Goal: Task Accomplishment & Management: Manage account settings

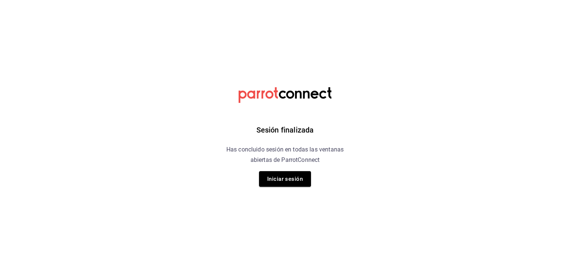
click at [285, 191] on div "Sesión finalizada Has concluido sesión en todas las ventanas abiertas de Parrot…" at bounding box center [284, 137] width 187 height 274
click at [284, 179] on button "Iniciar sesión" at bounding box center [285, 179] width 52 height 16
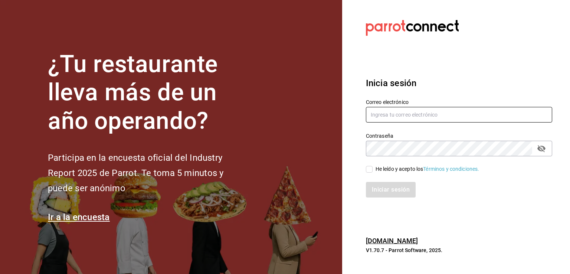
type input "[EMAIL_ADDRESS][DOMAIN_NAME]"
click at [370, 172] on label "He leído y acepto los Términos y condiciones." at bounding box center [422, 169] width 113 height 8
click at [370, 172] on input "He leído y acepto los Términos y condiciones." at bounding box center [369, 169] width 7 height 7
checkbox input "true"
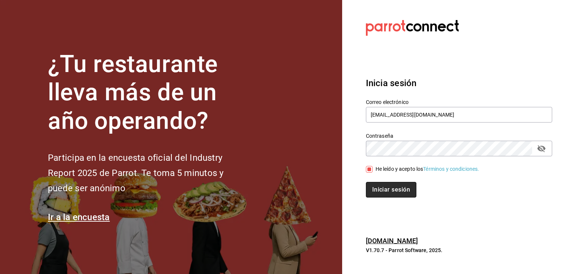
click at [379, 191] on button "Iniciar sesión" at bounding box center [391, 190] width 50 height 16
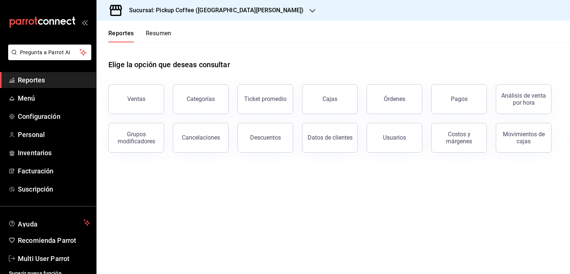
click at [159, 42] on button "Resumen" at bounding box center [159, 36] width 26 height 13
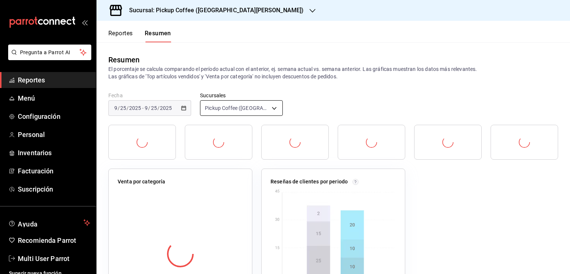
click at [252, 109] on body "Pregunta a Parrot AI Reportes Menú Configuración Personal Inventarios Facturaci…" at bounding box center [285, 137] width 570 height 274
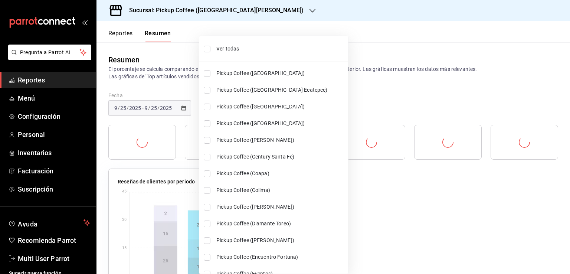
click at [227, 53] on li "Ver todas" at bounding box center [273, 49] width 149 height 20
click at [207, 47] on input "checkbox" at bounding box center [207, 49] width 7 height 7
checkbox input "false"
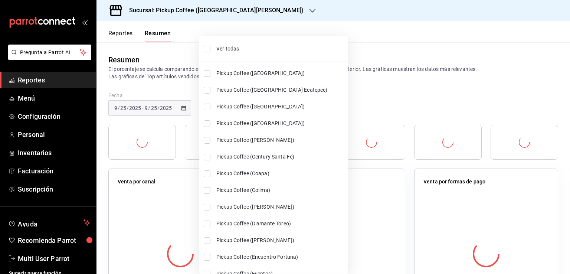
type input "[object Object]"
checkbox input "false"
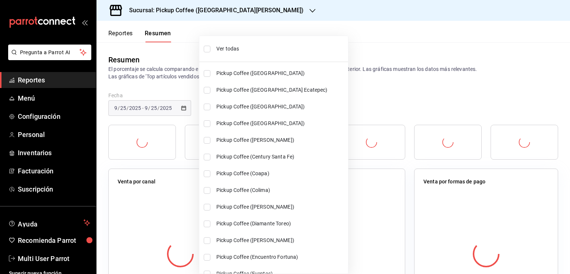
checkbox input "false"
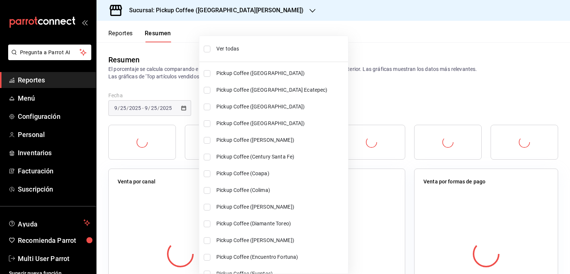
checkbox input "false"
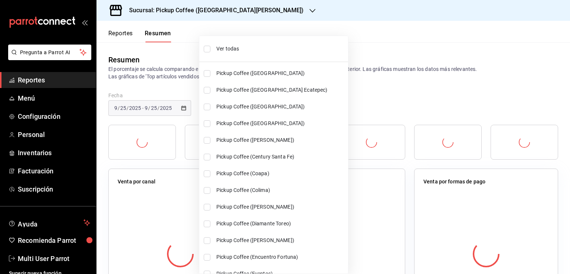
checkbox input "false"
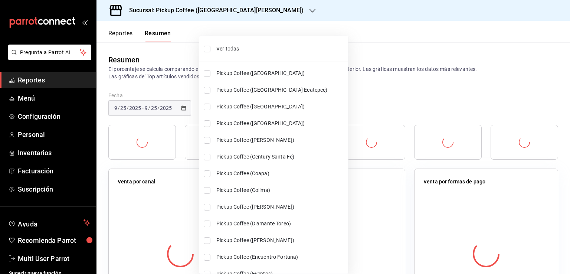
checkbox input "false"
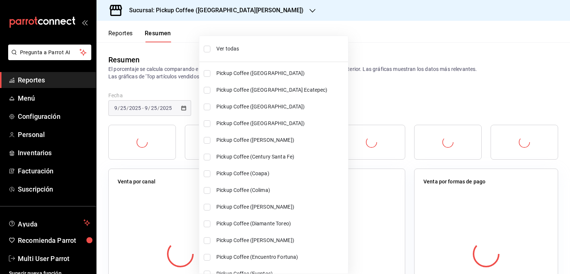
checkbox input "false"
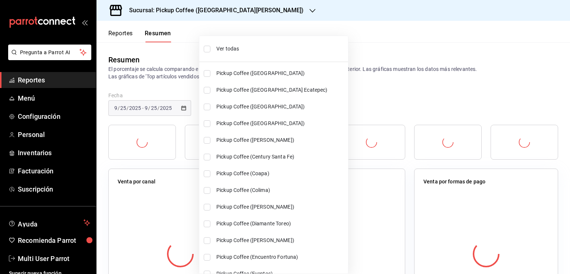
checkbox input "false"
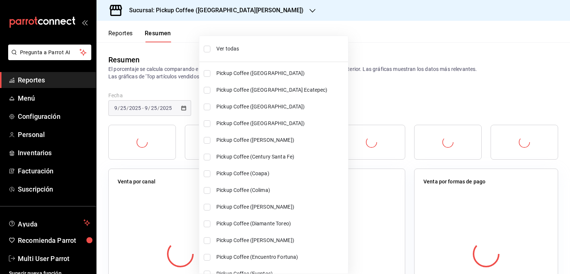
checkbox input "false"
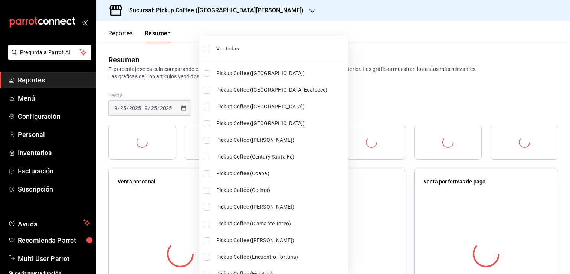
checkbox input "false"
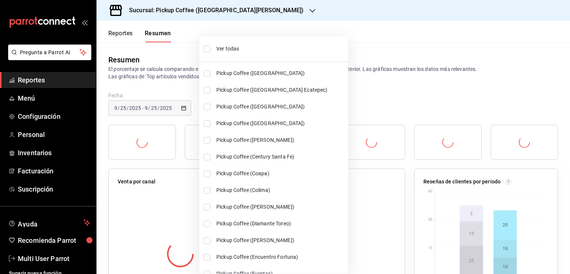
click at [206, 48] on input "checkbox" at bounding box center [207, 49] width 7 height 7
checkbox input "true"
type input "[object Object],[object Object],[object Object],[object Object],[object Object]…"
checkbox input "true"
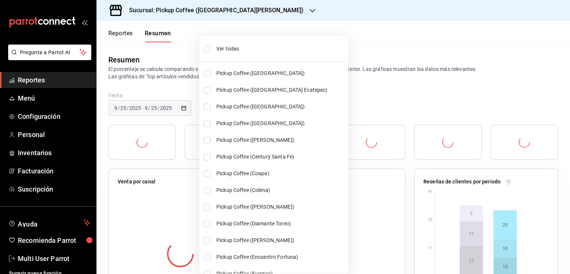
checkbox input "true"
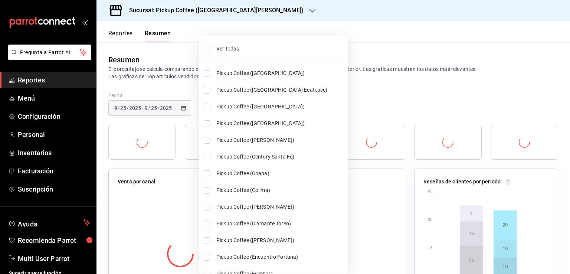
checkbox input "true"
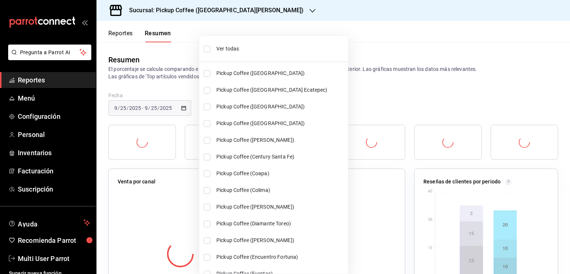
checkbox input "true"
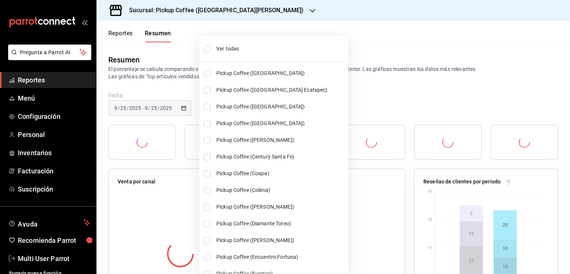
checkbox input "true"
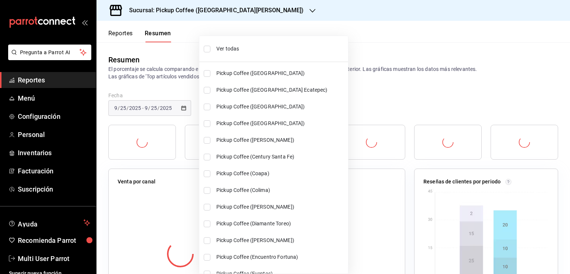
checkbox input "true"
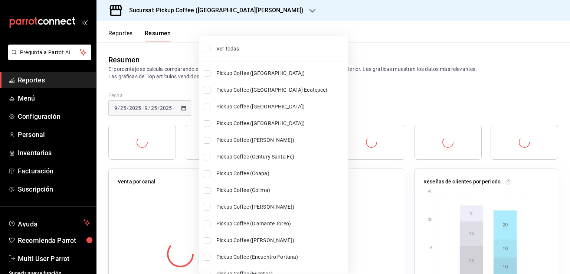
checkbox input "true"
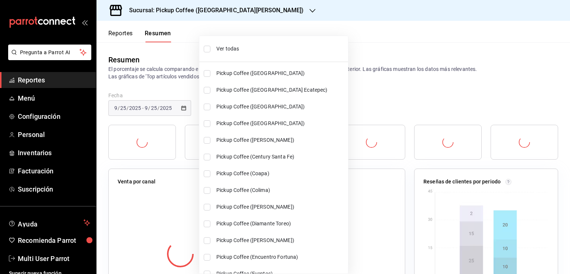
checkbox input "true"
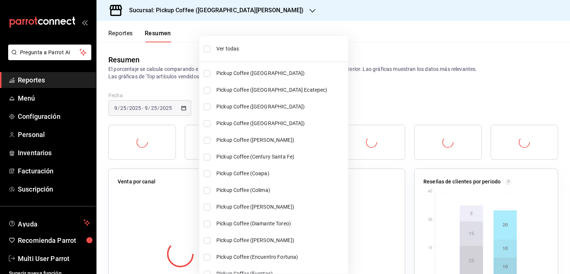
checkbox input "true"
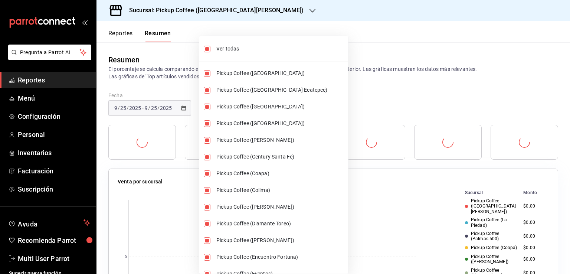
click at [334, 53] on div at bounding box center [285, 137] width 570 height 274
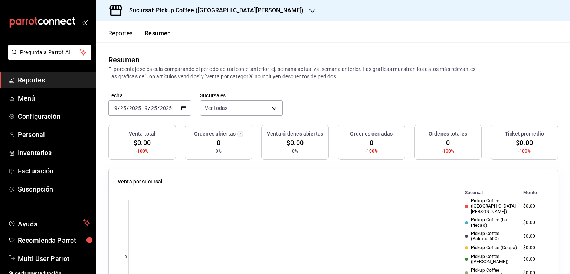
click at [181, 108] on \(Stroke\) "button" at bounding box center [183, 108] width 4 height 4
click at [154, 150] on span "Ayer" at bounding box center [143, 147] width 57 height 8
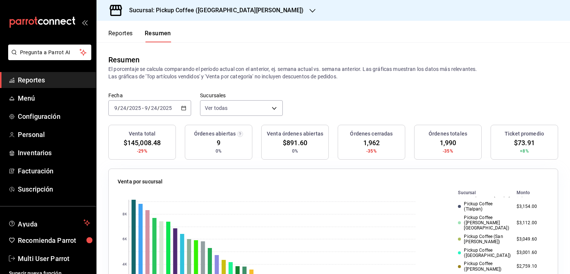
click at [182, 104] on div "2025-09-24 9 / 24 / 2025 - 2025-09-24 9 / 24 / 2025" at bounding box center [149, 108] width 83 height 16
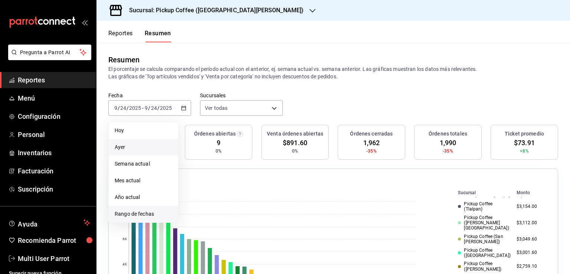
click at [145, 211] on span "Rango de fechas" at bounding box center [143, 214] width 57 height 8
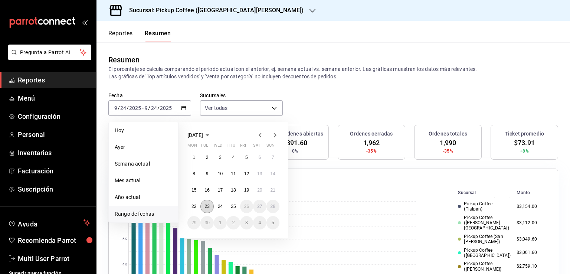
click at [209, 208] on abbr "23" at bounding box center [206, 206] width 5 height 5
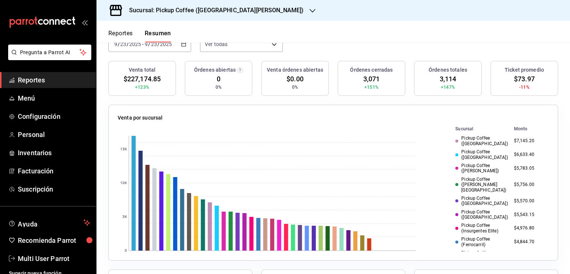
scroll to position [37, 0]
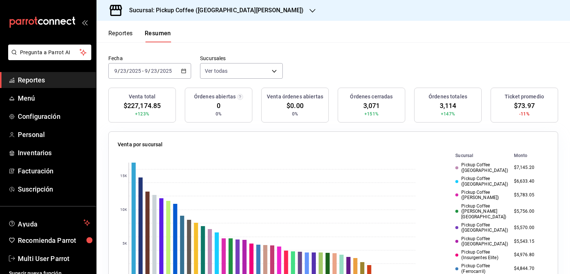
click at [182, 69] on \(Stroke\) "button" at bounding box center [183, 71] width 4 height 4
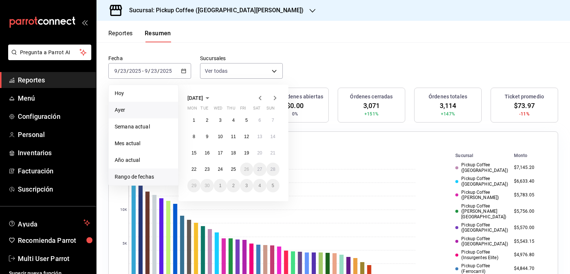
click at [140, 108] on span "Ayer" at bounding box center [143, 110] width 57 height 8
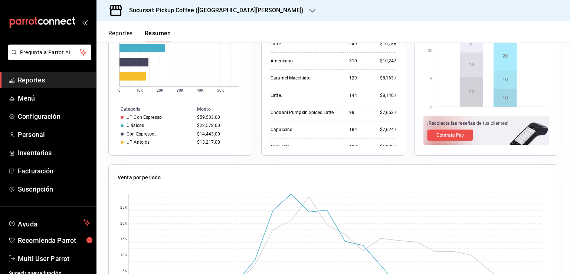
scroll to position [556, 0]
